Goal: Check status

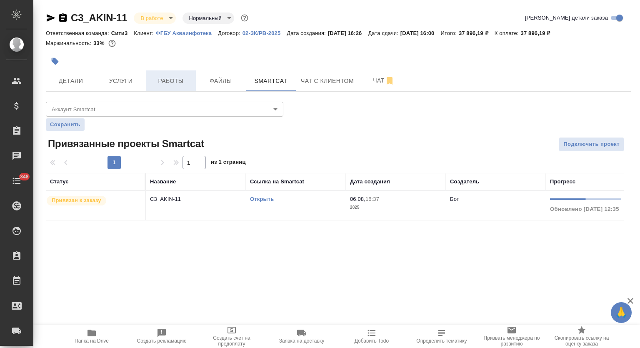
click at [176, 80] on span "Работы" at bounding box center [171, 81] width 40 height 10
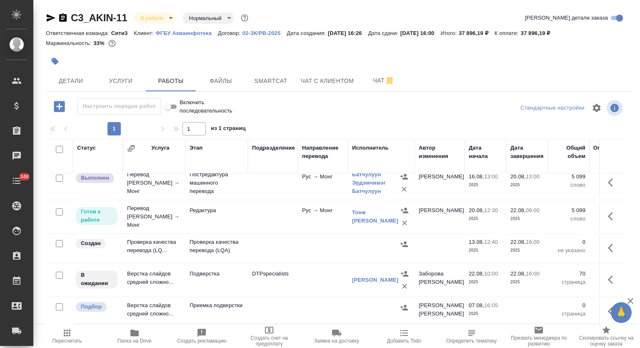
scroll to position [115, 0]
click at [50, 18] on icon "button" at bounding box center [51, 18] width 10 height 10
click at [53, 4] on div "C3_AKIN-11 В работе inProgress Нормальный normal Кратко детали заказа Ответстве…" at bounding box center [338, 174] width 594 height 348
click at [47, 15] on icon "button" at bounding box center [51, 18] width 10 height 10
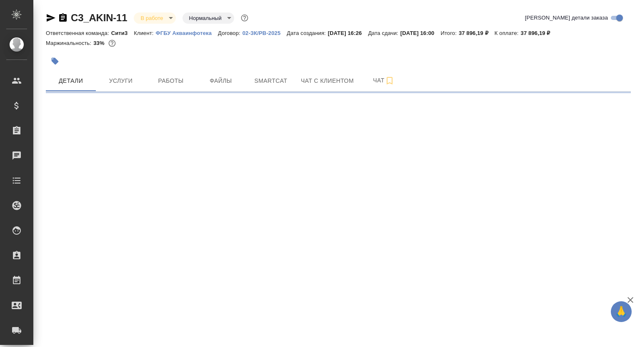
select select "RU"
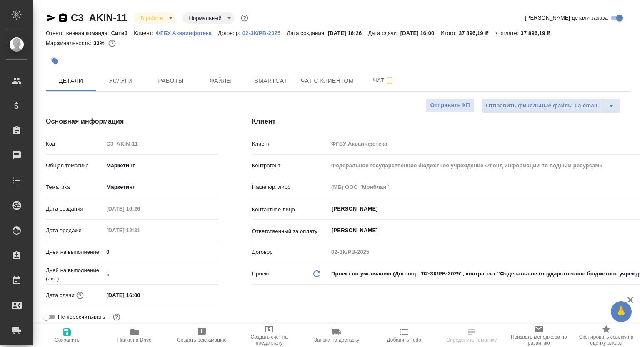
type textarea "x"
select select "RU"
type textarea "x"
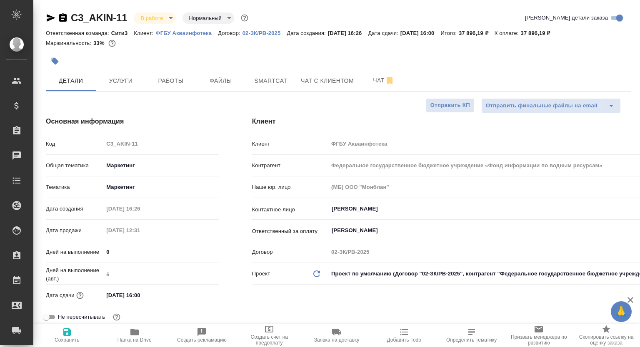
type textarea "x"
